Goal: Information Seeking & Learning: Learn about a topic

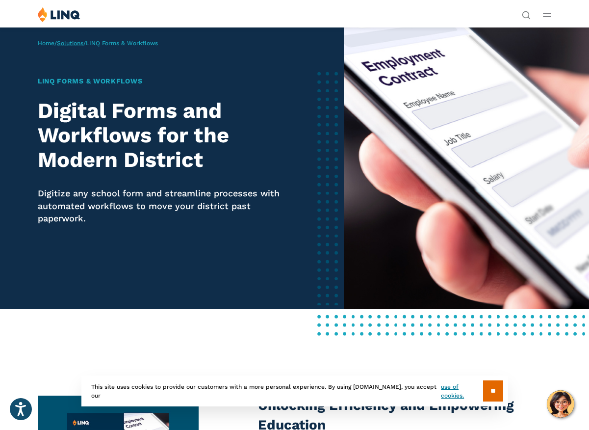
click at [73, 45] on link "Solutions" at bounding box center [70, 43] width 26 height 7
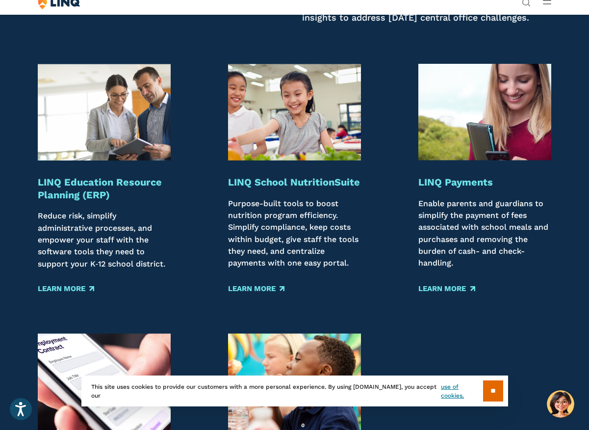
scroll to position [1177, 0]
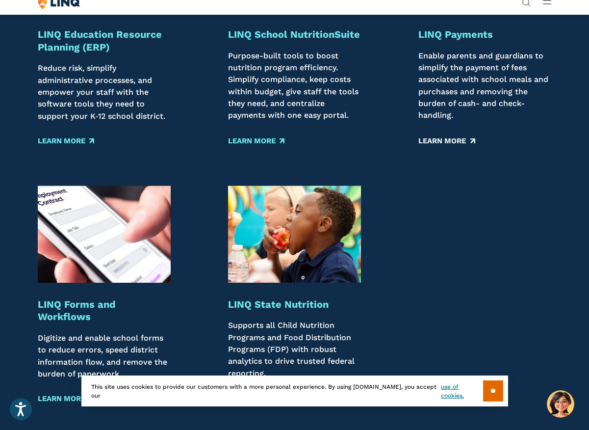
click at [454, 146] on link "Learn More" at bounding box center [446, 140] width 56 height 11
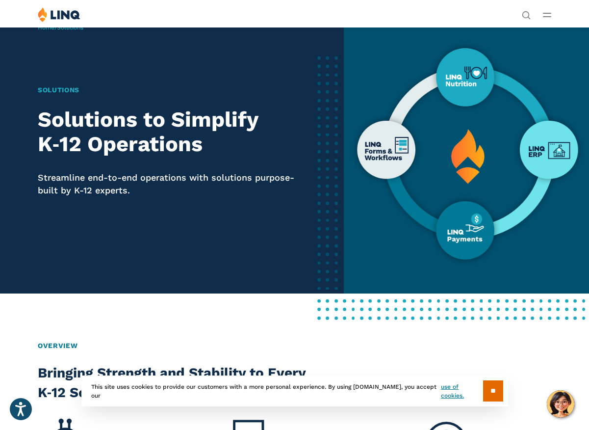
scroll to position [0, 0]
